Goal: Transaction & Acquisition: Obtain resource

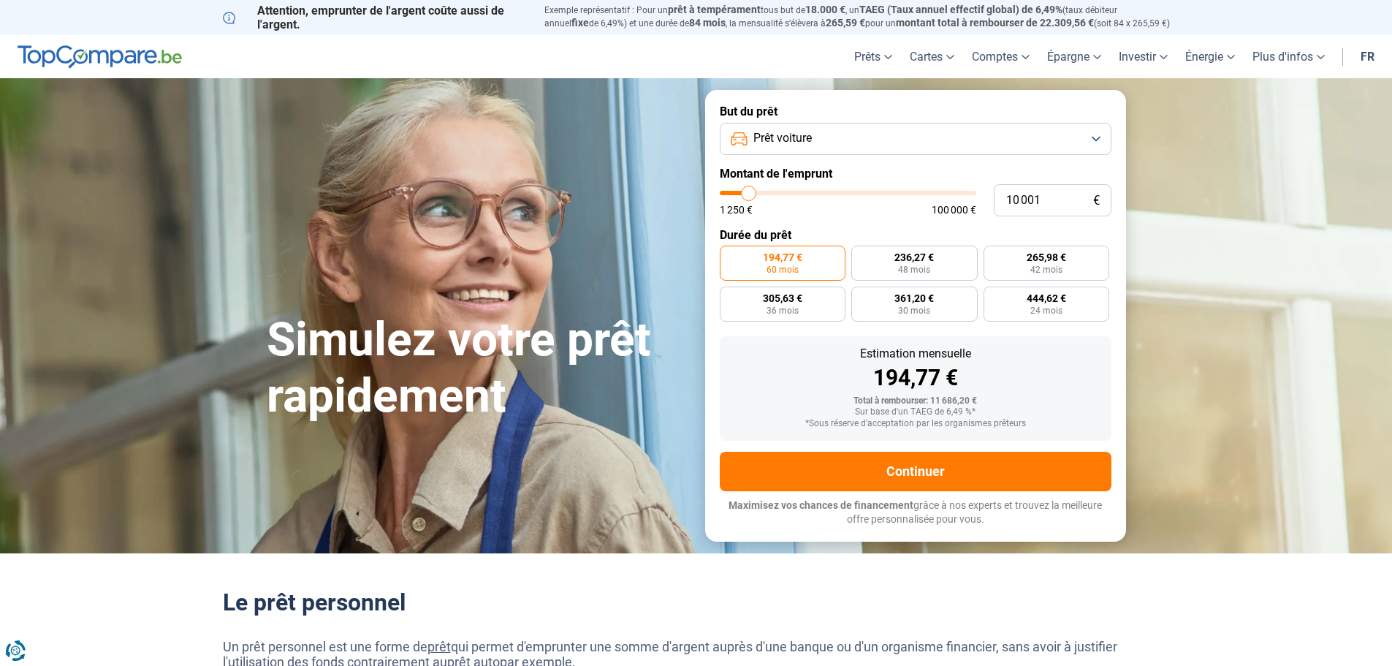
click at [808, 143] on span "Prêt voiture" at bounding box center [783, 138] width 58 height 16
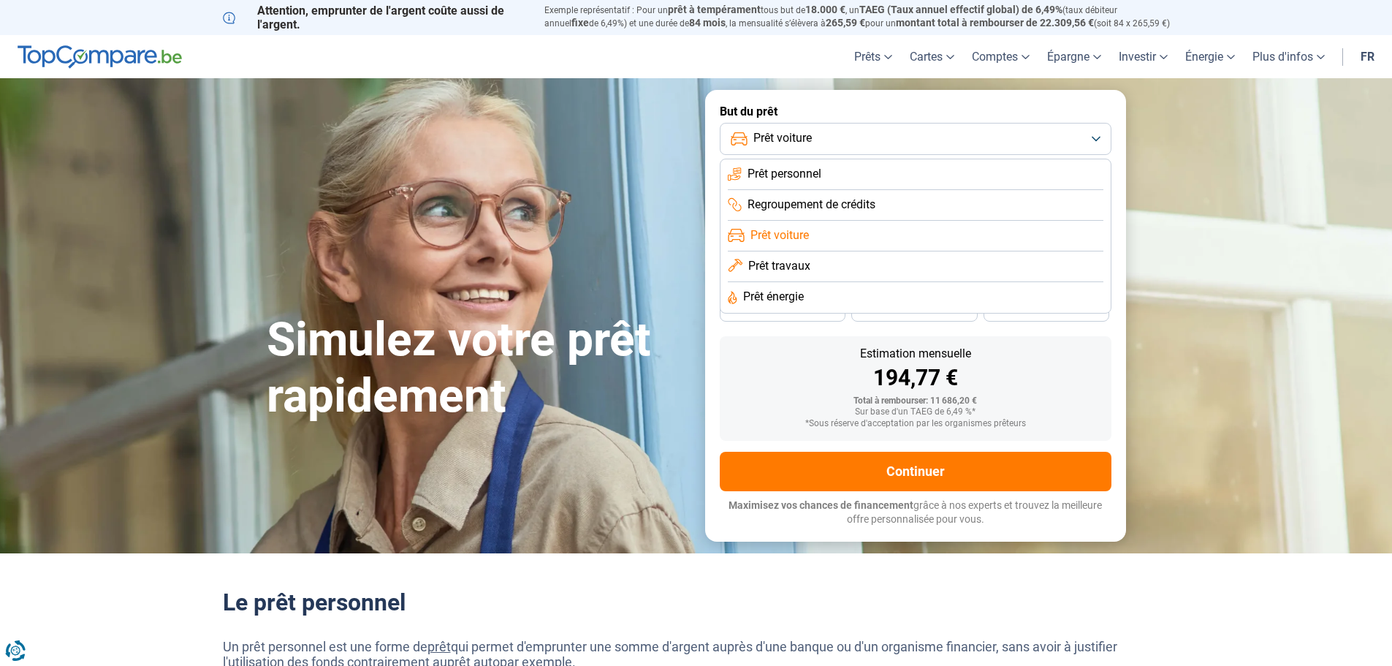
click at [808, 141] on span "Prêt voiture" at bounding box center [783, 138] width 58 height 16
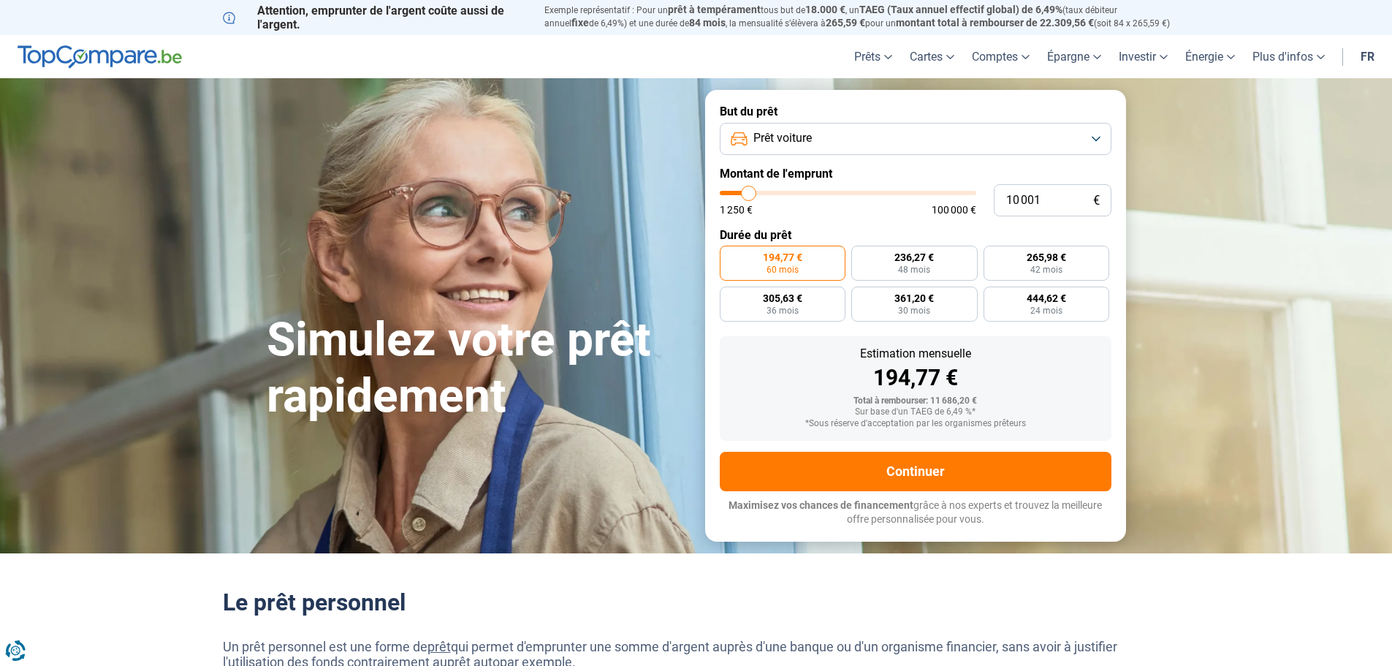
type input "13 000"
type input "13000"
type input "15 500"
type input "15500"
type input "16 500"
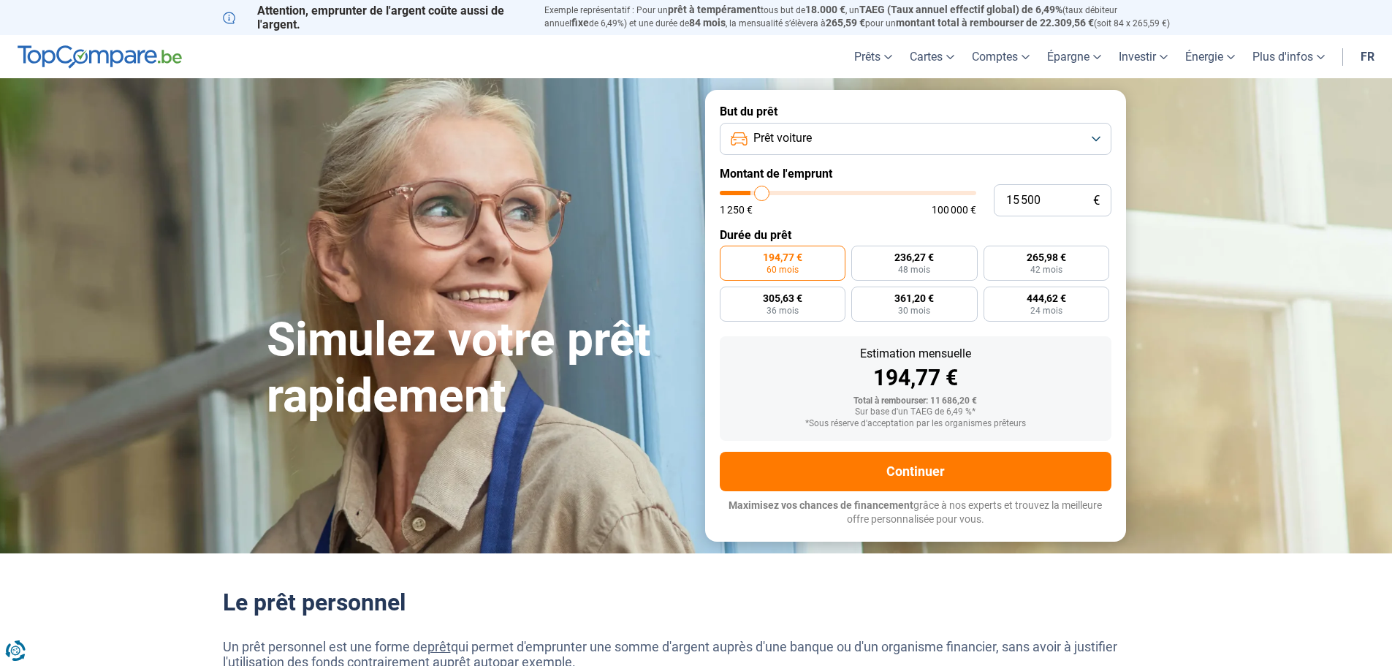
type input "16500"
type input "20 250"
type input "20250"
type input "22 750"
type input "22750"
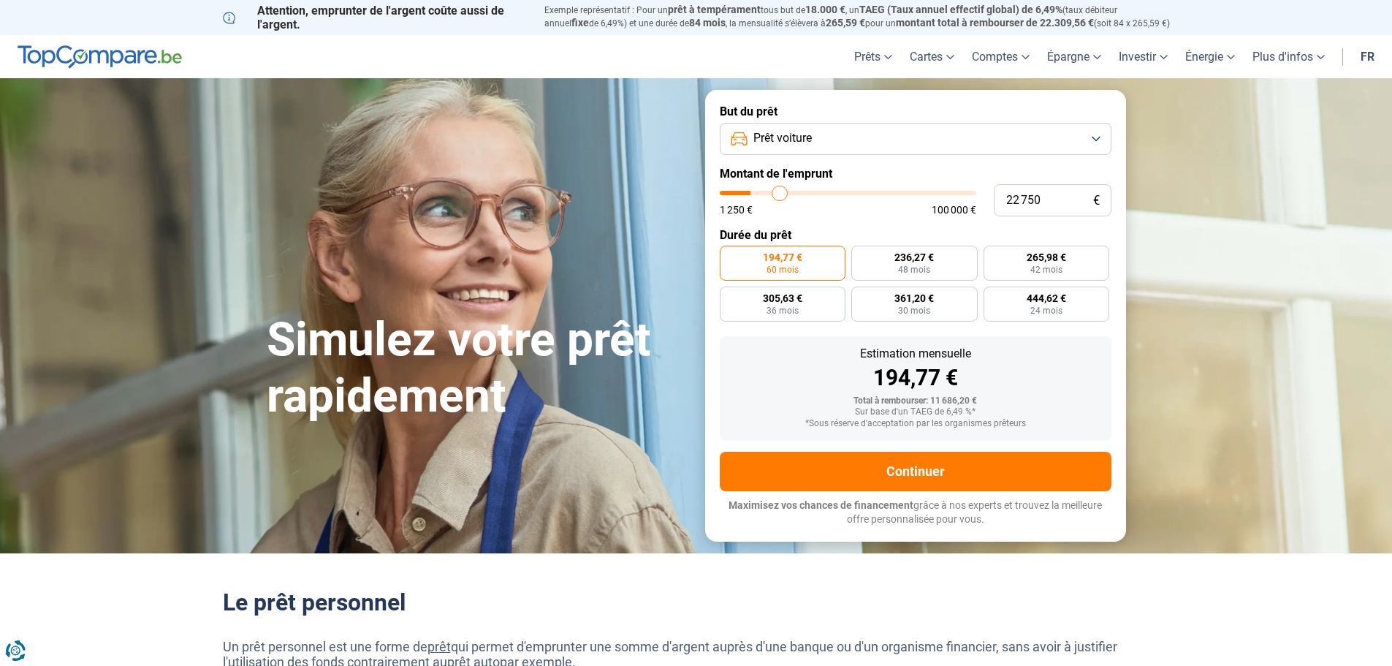
type input "24 500"
type input "24500"
type input "26 000"
type input "26000"
type input "27 250"
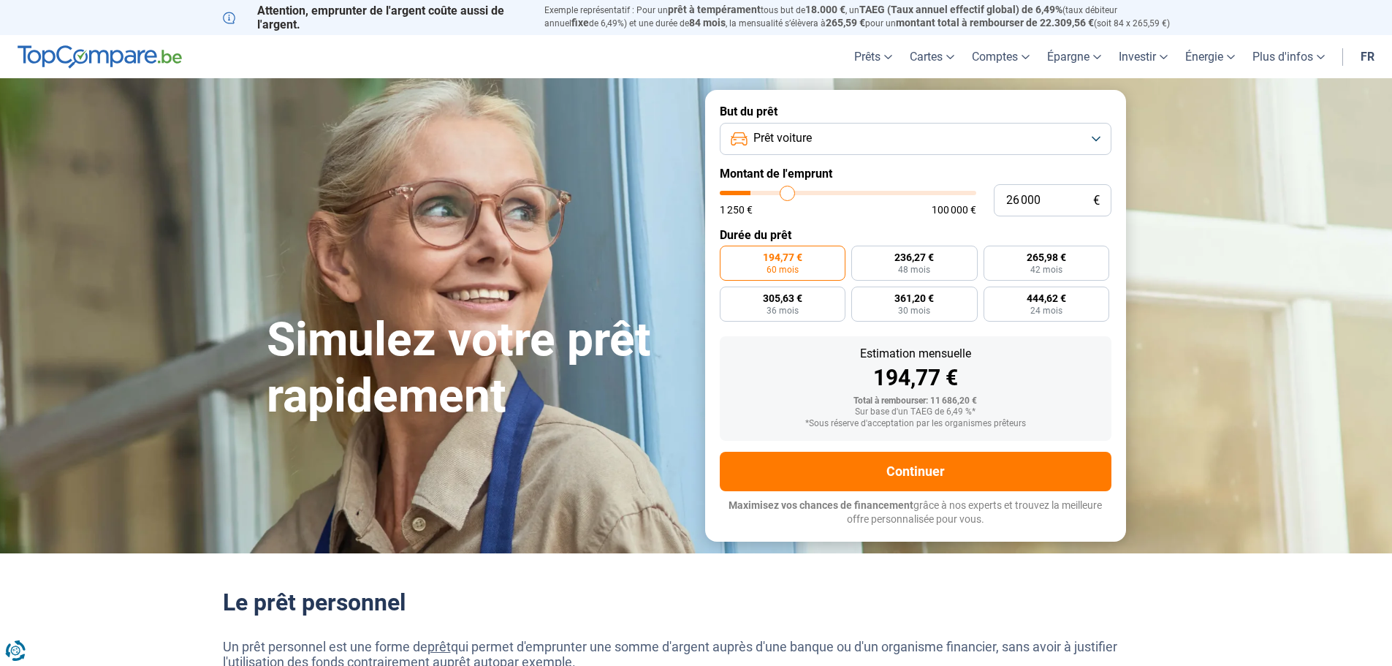
type input "27250"
type input "28 750"
type input "28750"
type input "30 250"
type input "30250"
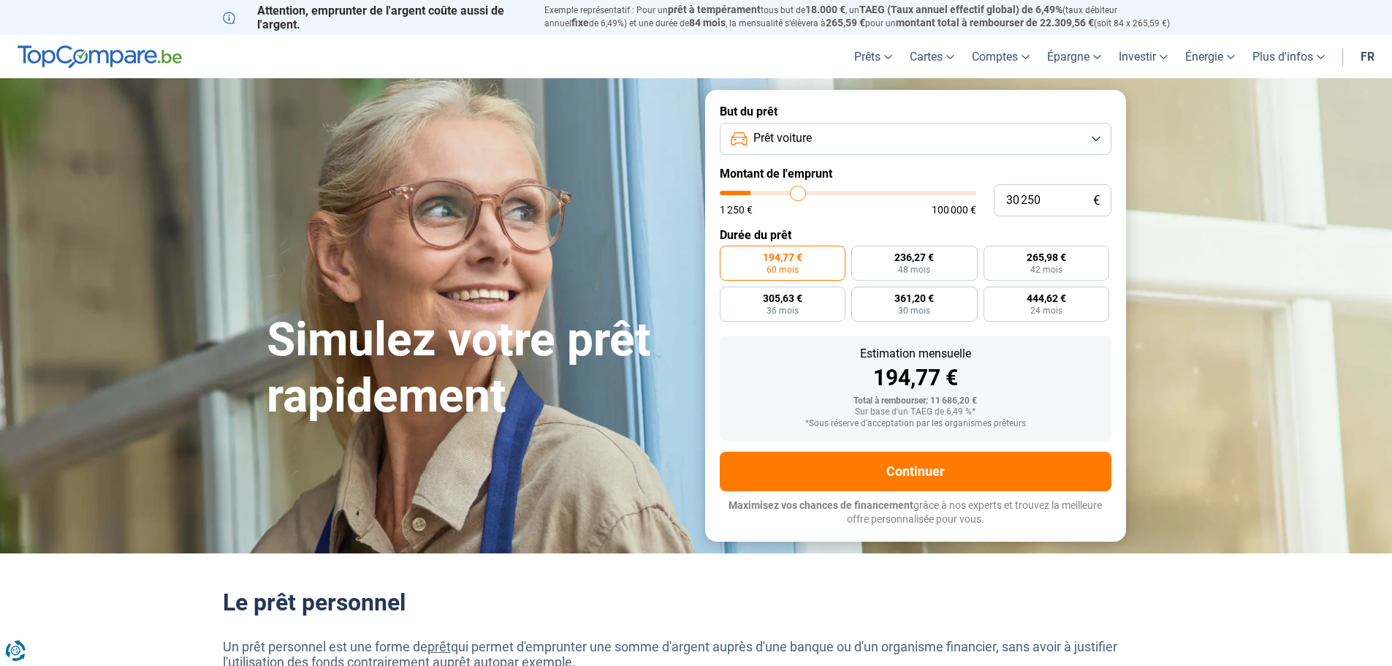
type input "31 250"
type input "31250"
type input "32 750"
type input "32750"
type input "34 250"
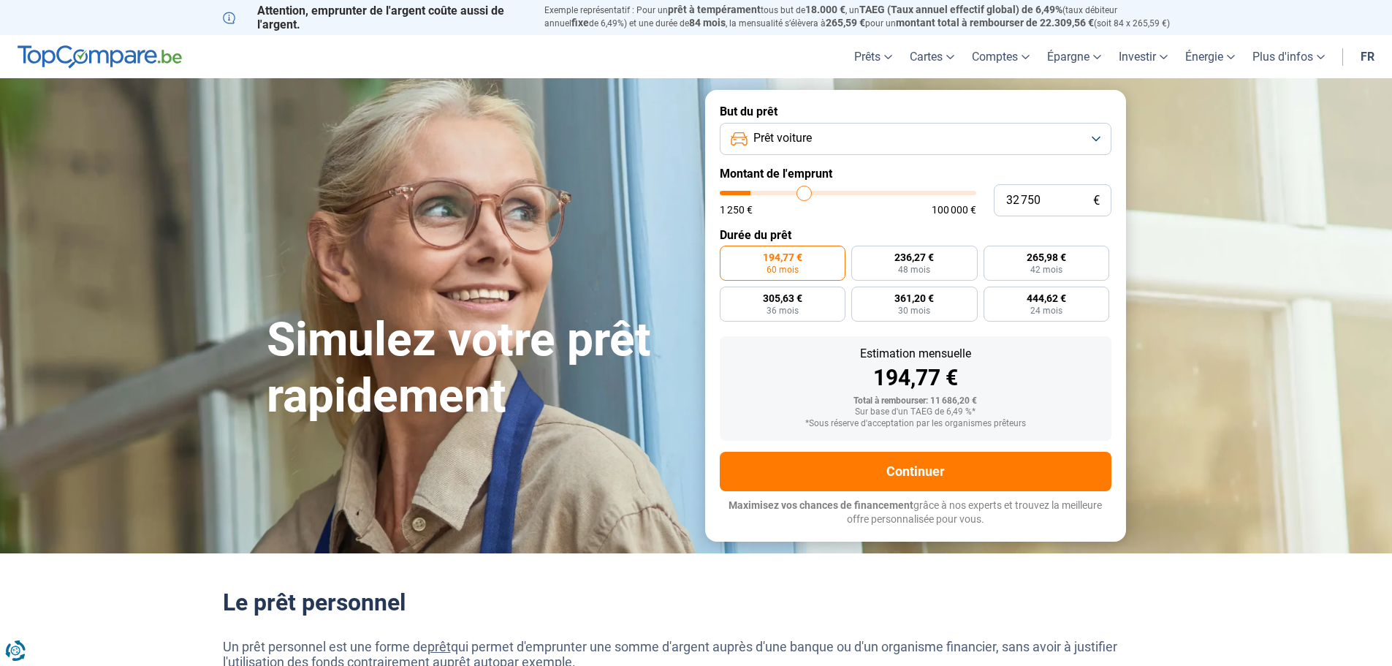
type input "34250"
type input "36 250"
type input "36250"
type input "37 750"
type input "37750"
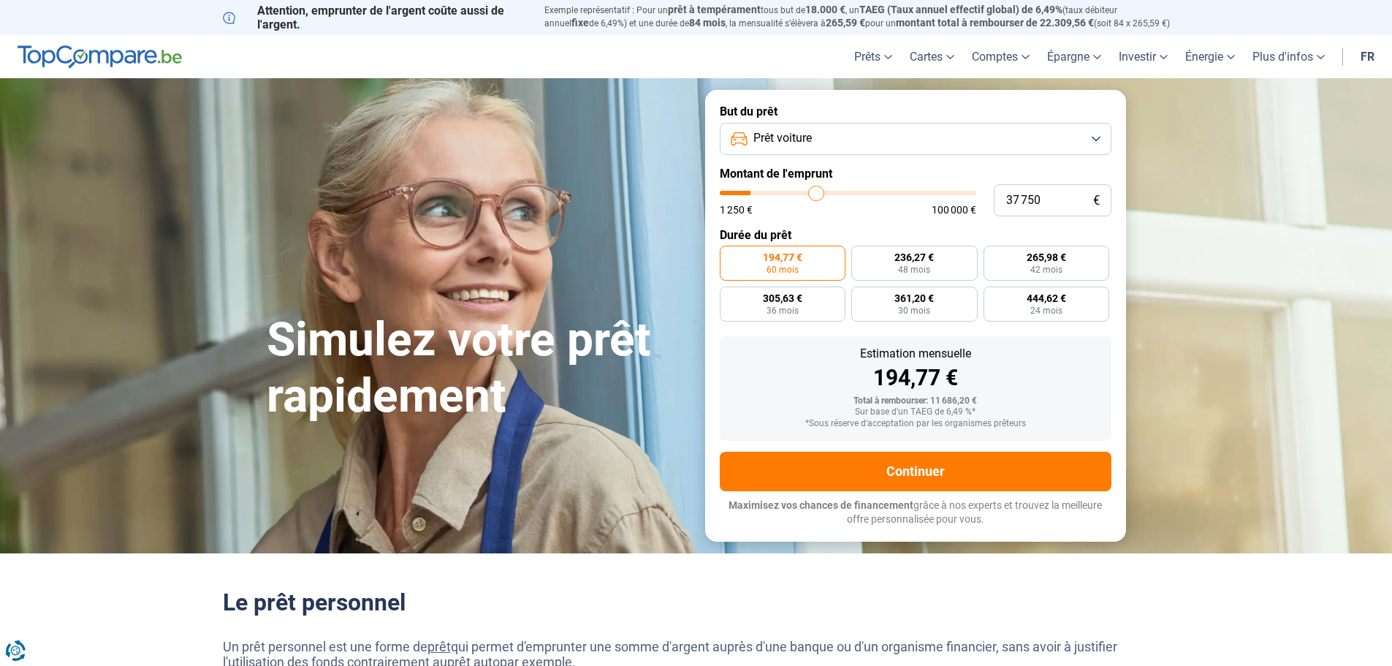
type input "39 250"
type input "39250"
type input "39 500"
type input "39500"
type input "39 750"
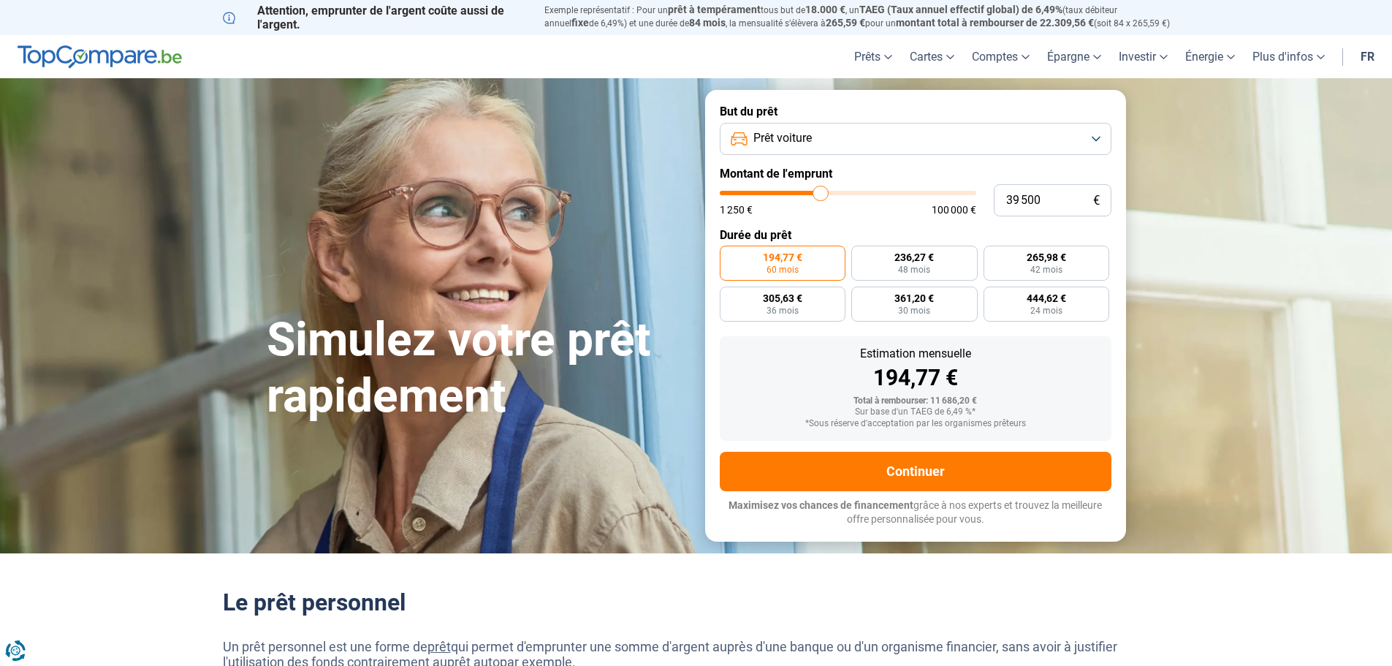
type input "39750"
type input "40 750"
type input "40750"
type input "41 000"
type input "41000"
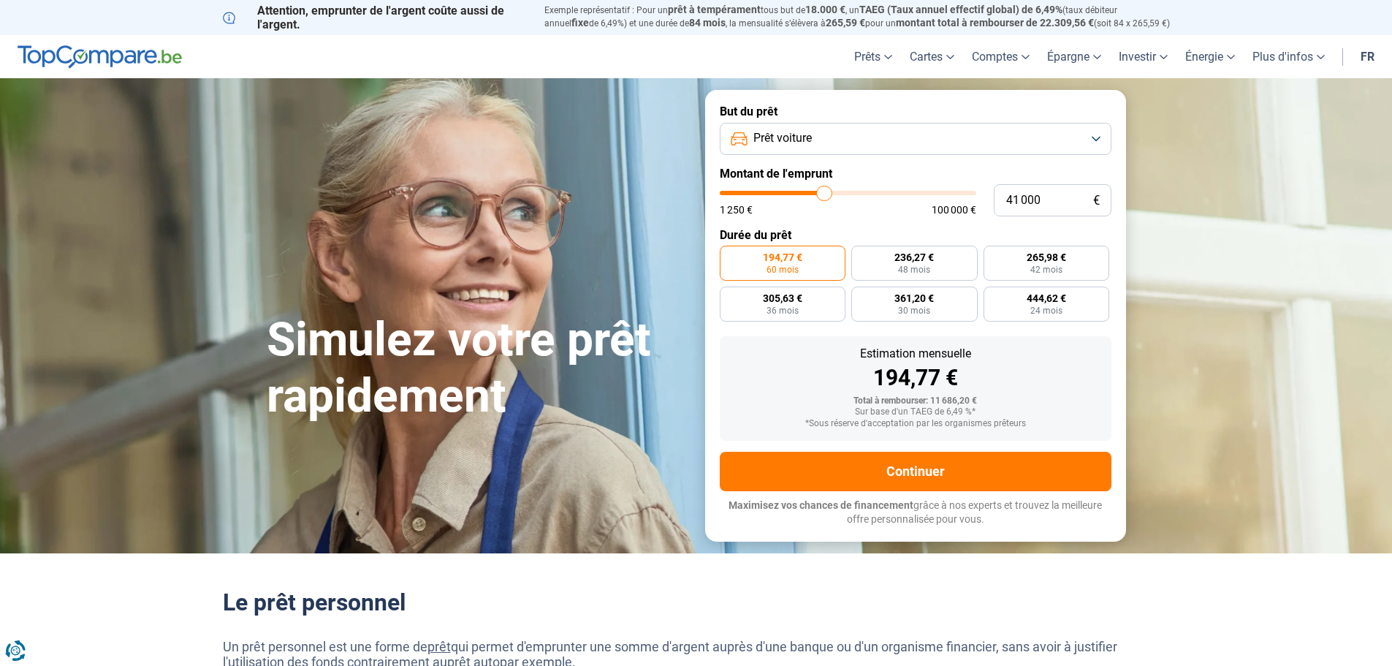
type input "41 500"
type input "41500"
type input "42 000"
type input "42000"
type input "42 250"
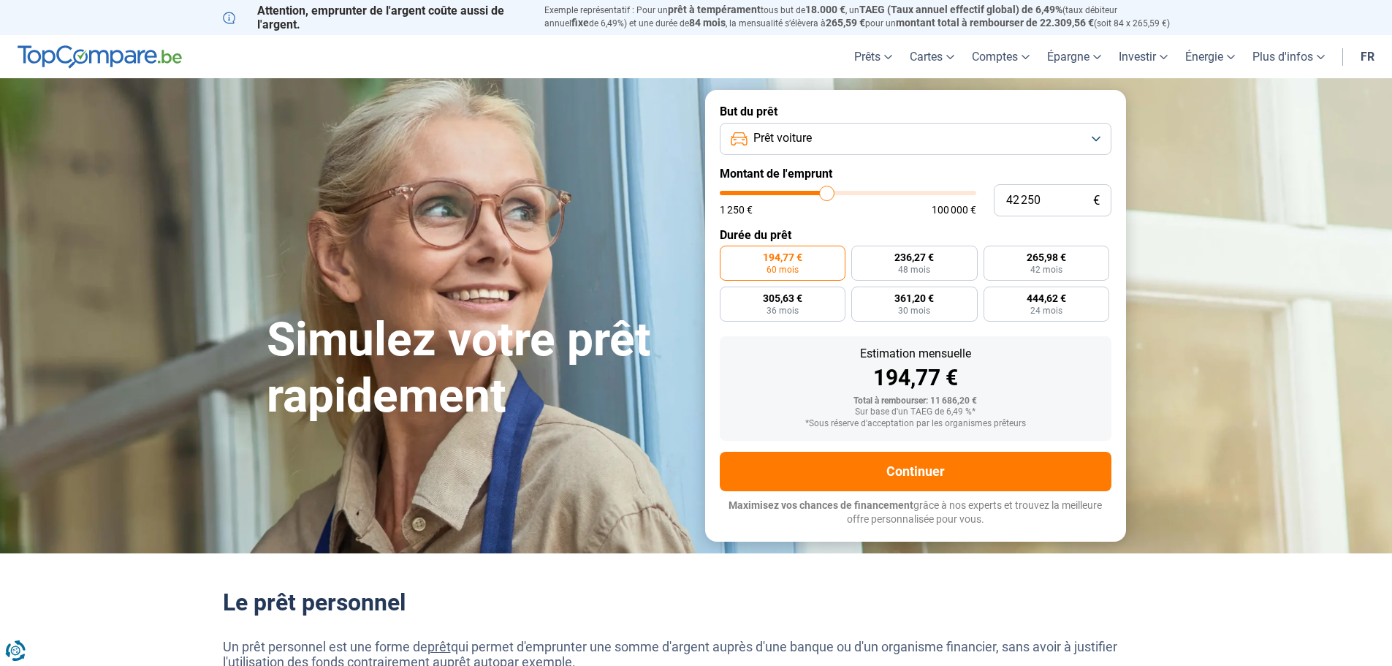
type input "42250"
type input "42 750"
type input "42750"
type input "43 000"
drag, startPoint x: 754, startPoint y: 197, endPoint x: 906, endPoint y: 189, distance: 153.0
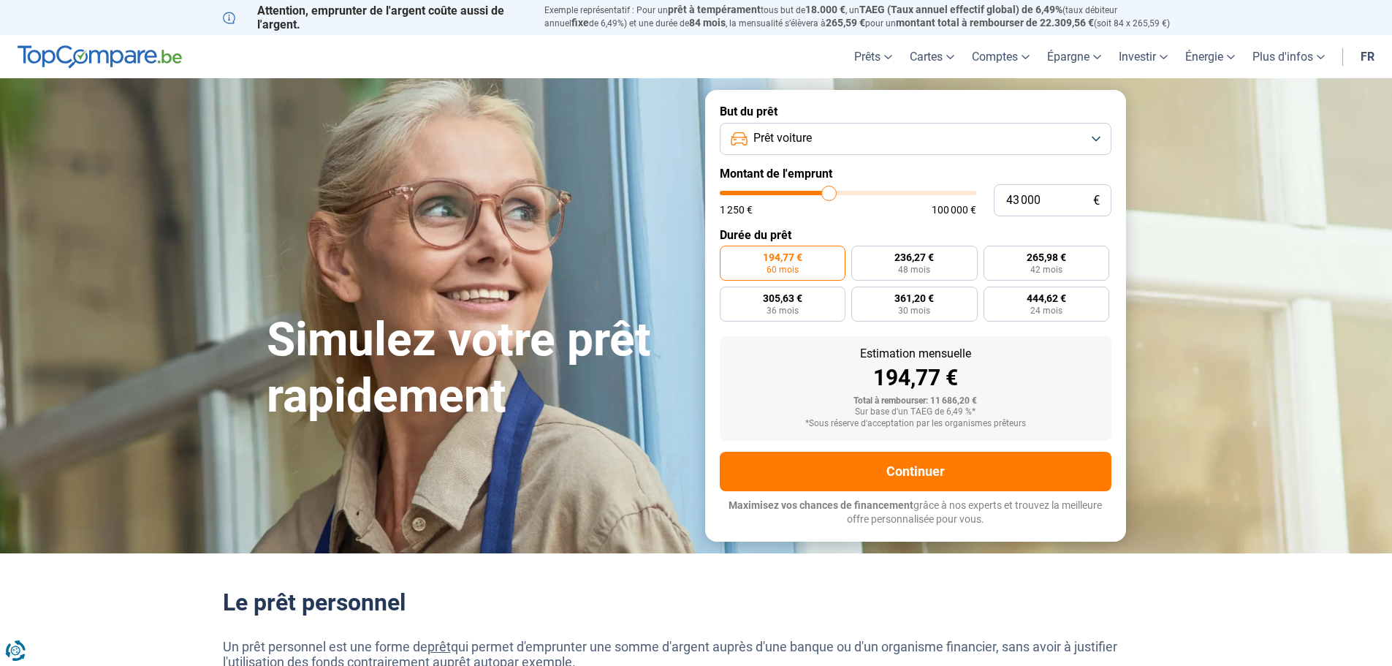
type input "43750"
click at [831, 191] on input "range" at bounding box center [848, 193] width 257 height 4
type input "43 750"
radio input "false"
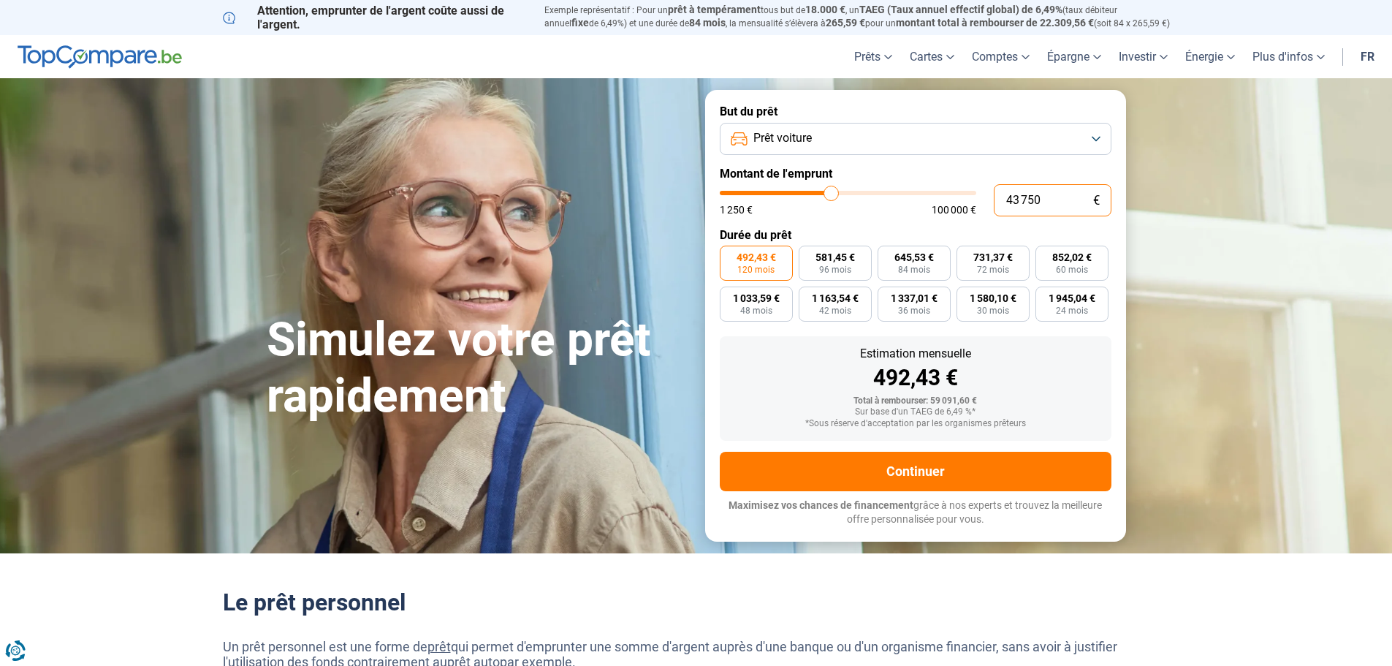
drag, startPoint x: 1042, startPoint y: 200, endPoint x: 974, endPoint y: 200, distance: 68.0
click at [974, 200] on div "43 750 € 1 250 € 100 000 €" at bounding box center [916, 200] width 392 height 32
type input "2"
type input "1250"
type input "20"
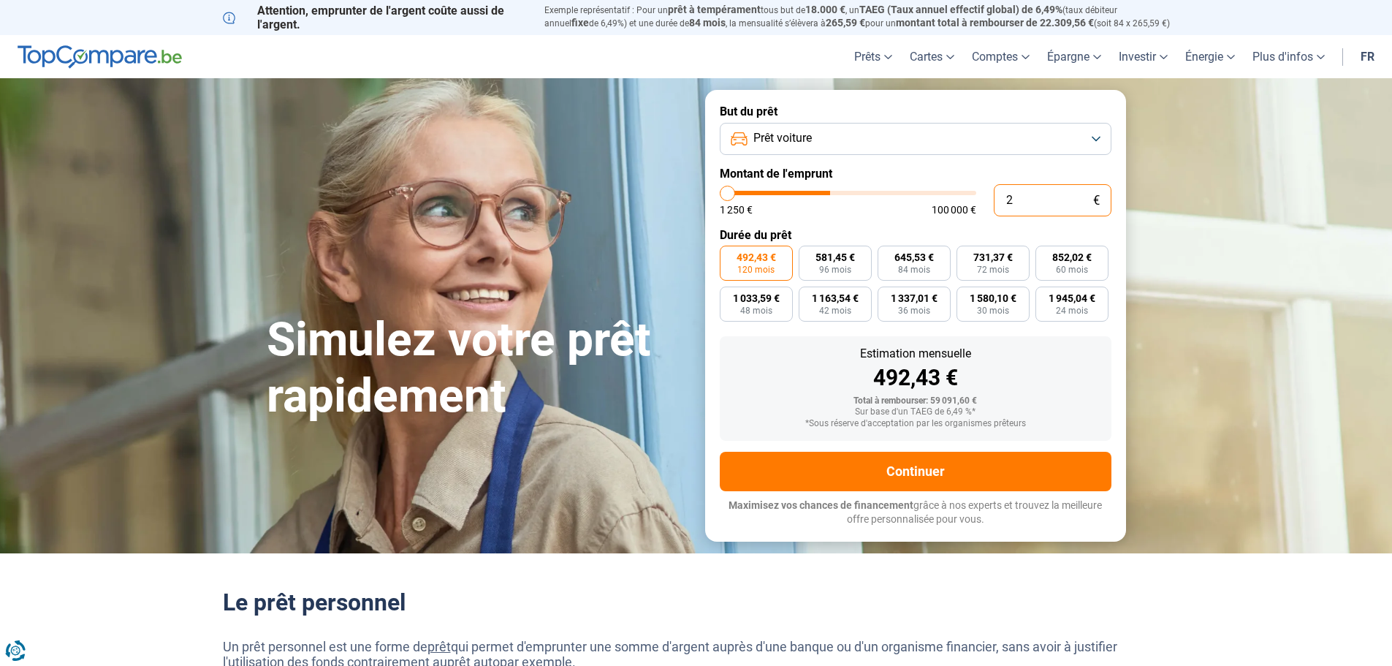
type input "1250"
type input "200"
type input "1250"
type input "2 000"
type input "2000"
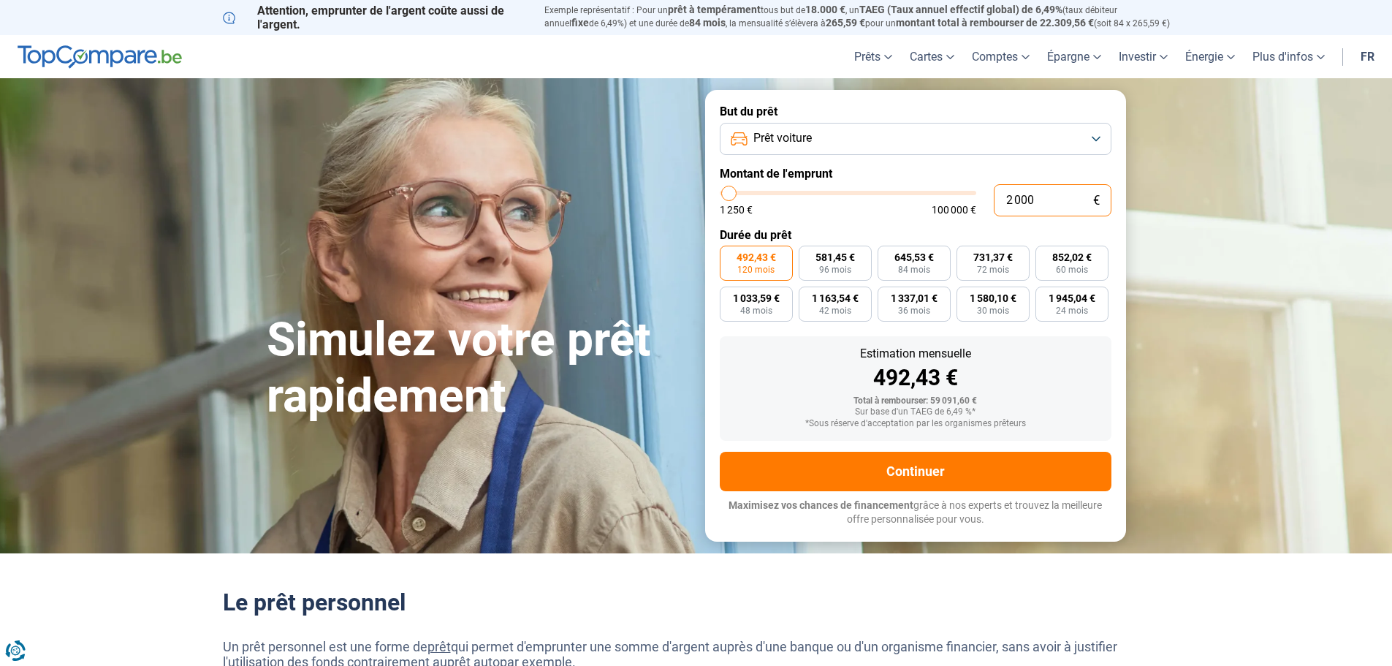
type input "20 000"
type input "20000"
radio input "true"
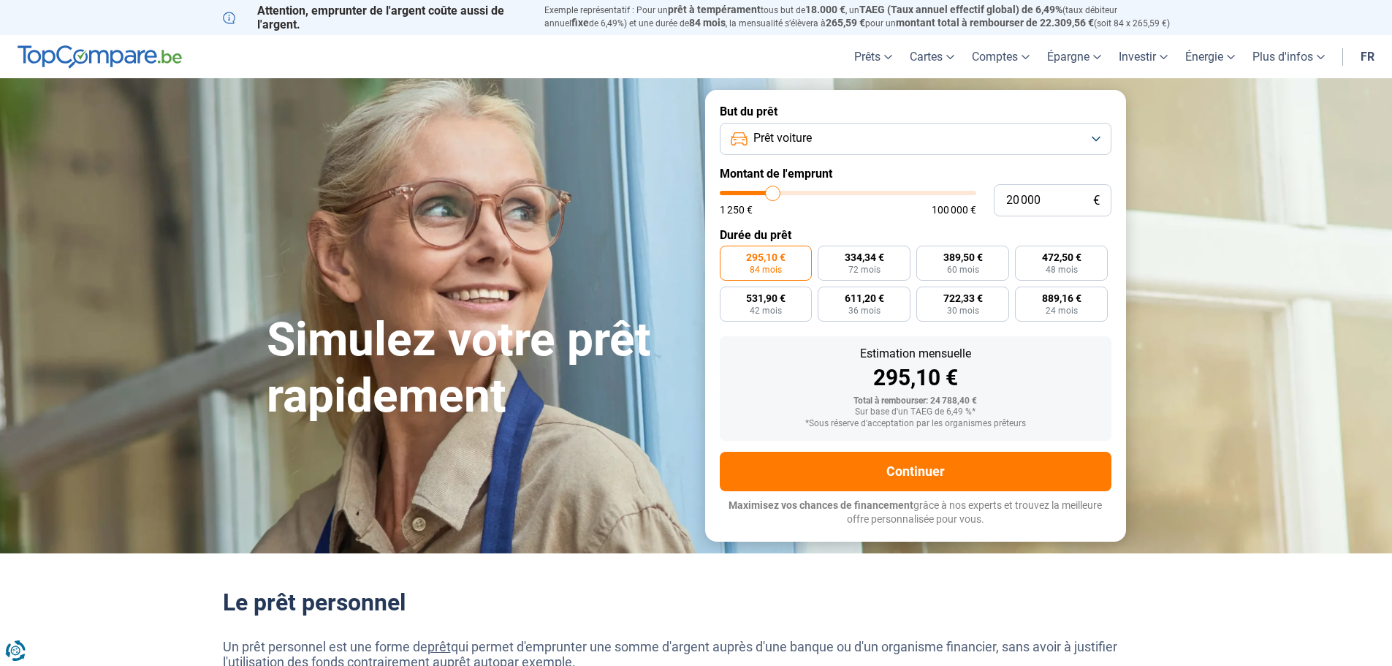
click at [773, 195] on input "range" at bounding box center [848, 193] width 257 height 4
click at [1017, 196] on input "20 000" at bounding box center [1053, 200] width 118 height 32
click at [1013, 196] on input "20 000" at bounding box center [1053, 200] width 118 height 32
type input "0"
type input "1250"
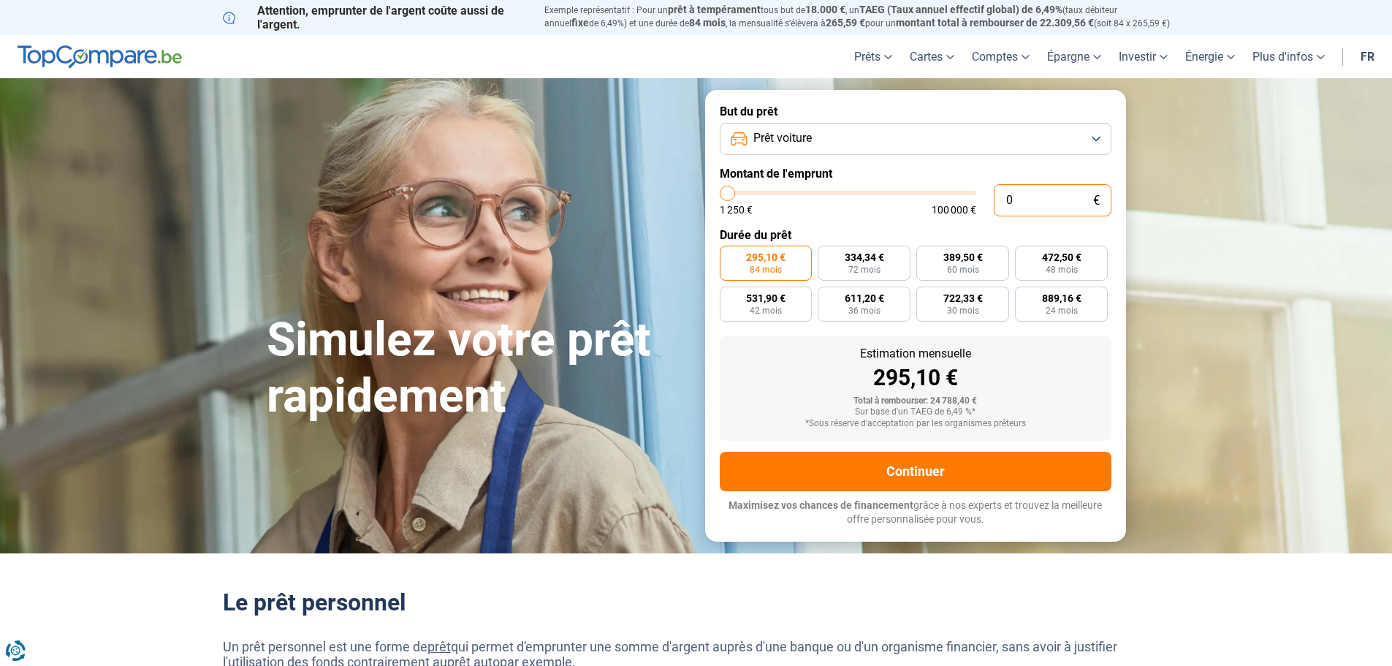
type input "1"
type input "1250"
type input "15"
type input "1250"
type input "150"
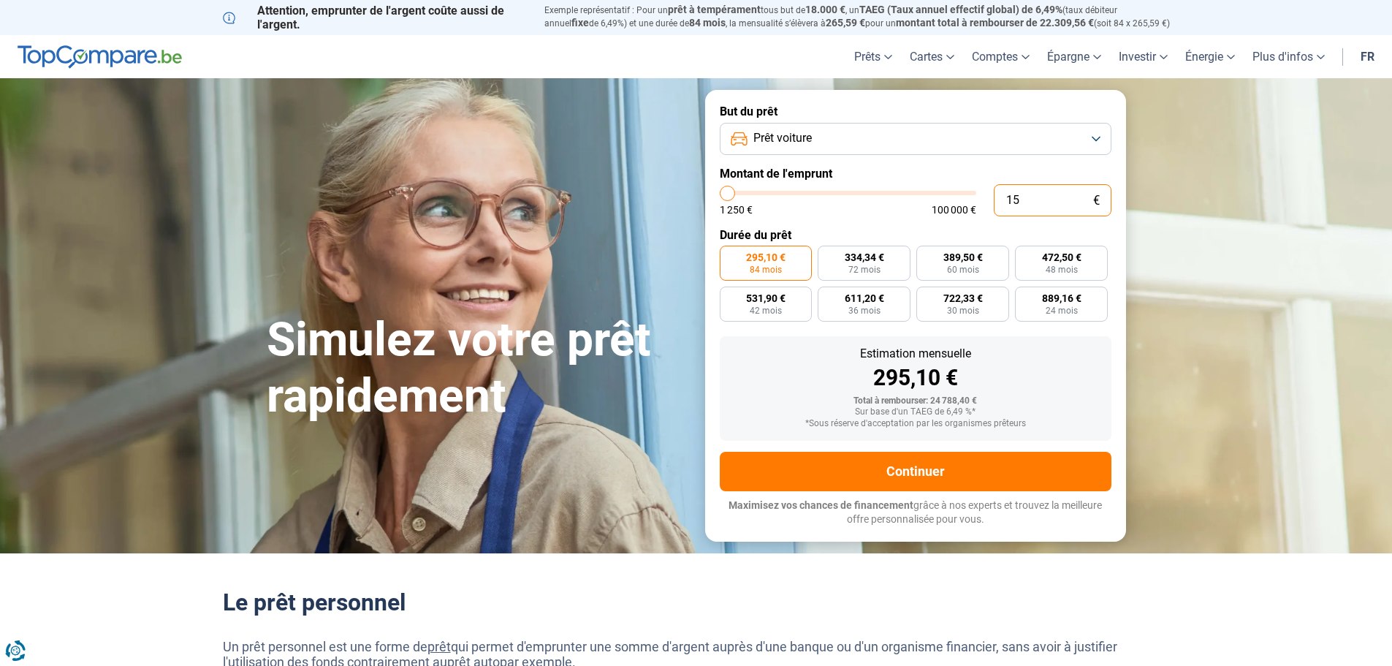
type input "1250"
type input "1 500"
type input "1500"
type input "15 000"
type input "15000"
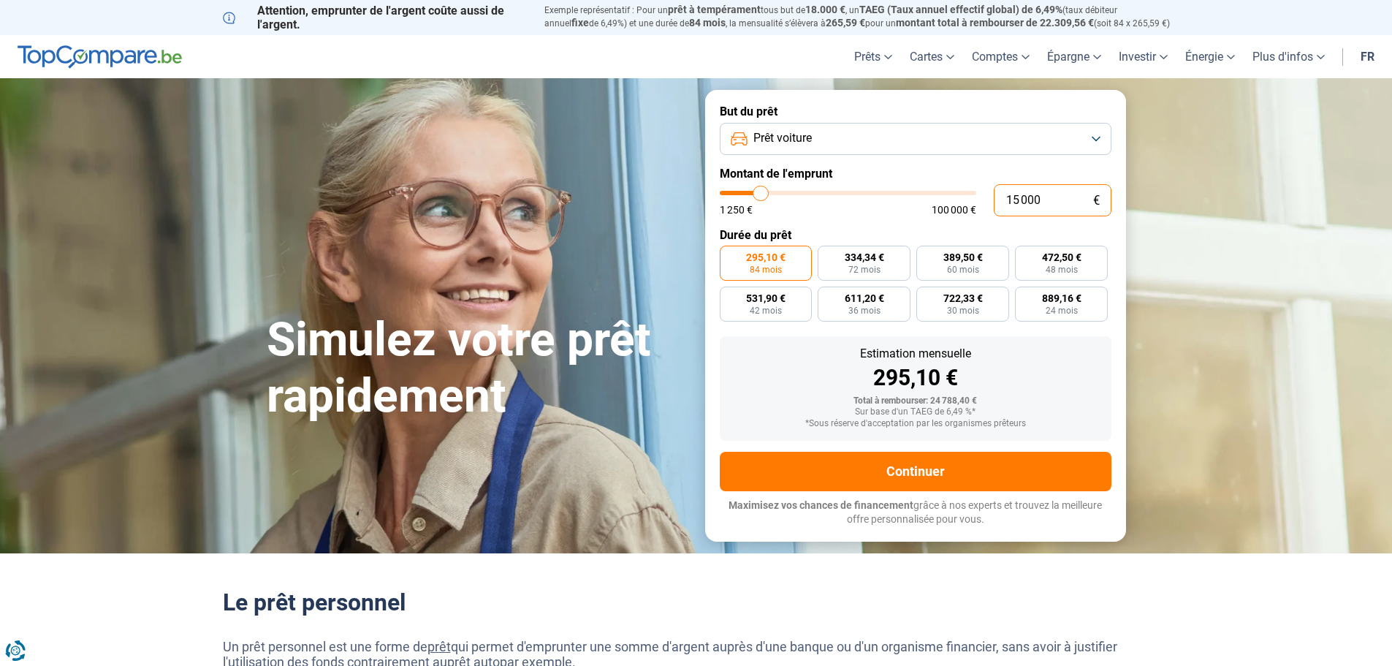
radio input "true"
type input "15 000"
